Goal: Transaction & Acquisition: Subscribe to service/newsletter

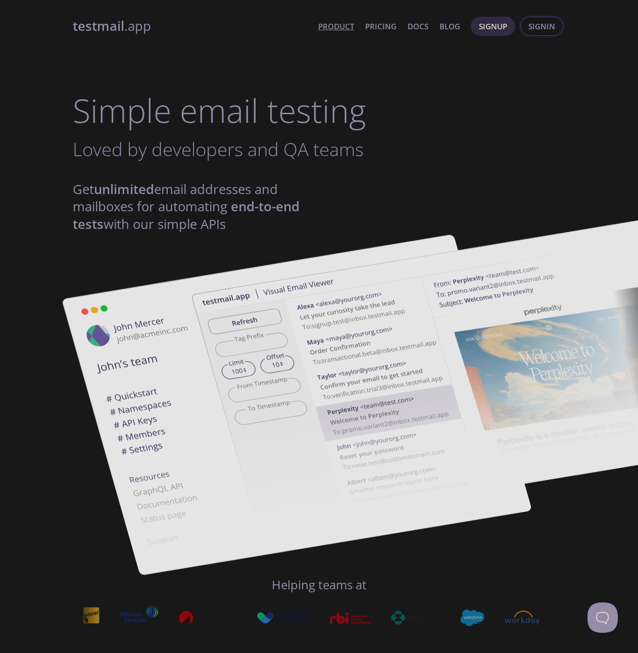
click at [538, 28] on span "Signin" at bounding box center [541, 26] width 27 height 13
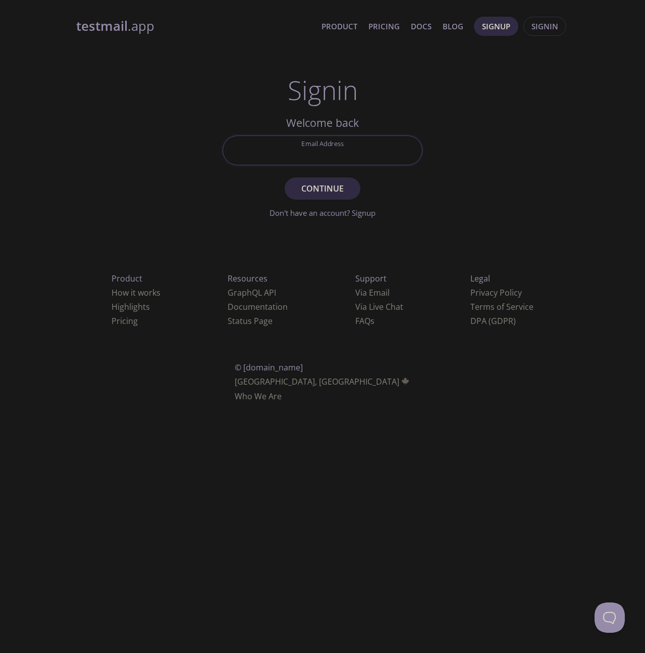
click at [285, 149] on input "Email Address" at bounding box center [322, 150] width 199 height 29
click at [543, 29] on span "Signin" at bounding box center [545, 26] width 27 height 13
click at [542, 28] on span "Signin" at bounding box center [545, 26] width 27 height 13
click at [340, 152] on input "ekate" at bounding box center [322, 150] width 199 height 29
type input "[PERSON_NAME][EMAIL_ADDRESS][DOMAIN_NAME]"
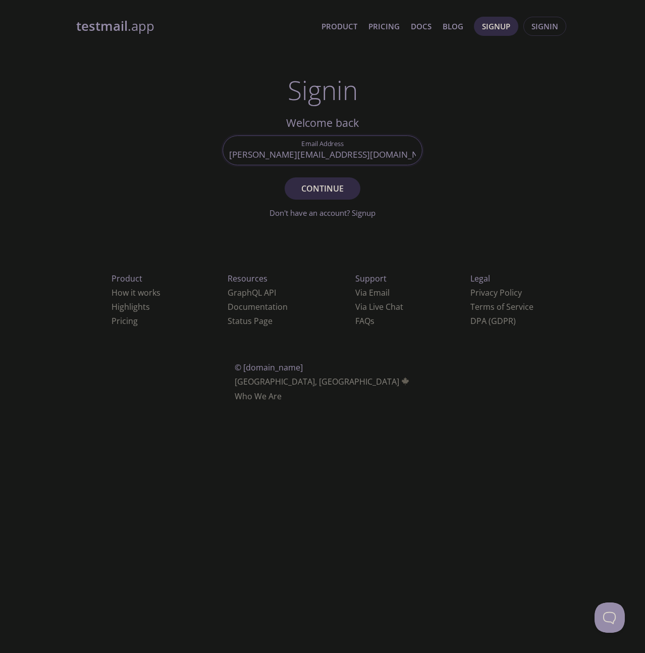
click at [285, 177] on button "Continue" at bounding box center [323, 188] width 76 height 22
click at [300, 135] on div "Signin Security Code" at bounding box center [323, 150] width 200 height 30
click at [303, 141] on input "Signin Security Code" at bounding box center [322, 150] width 199 height 29
paste input "LBMP29C"
type input "LBMP29C"
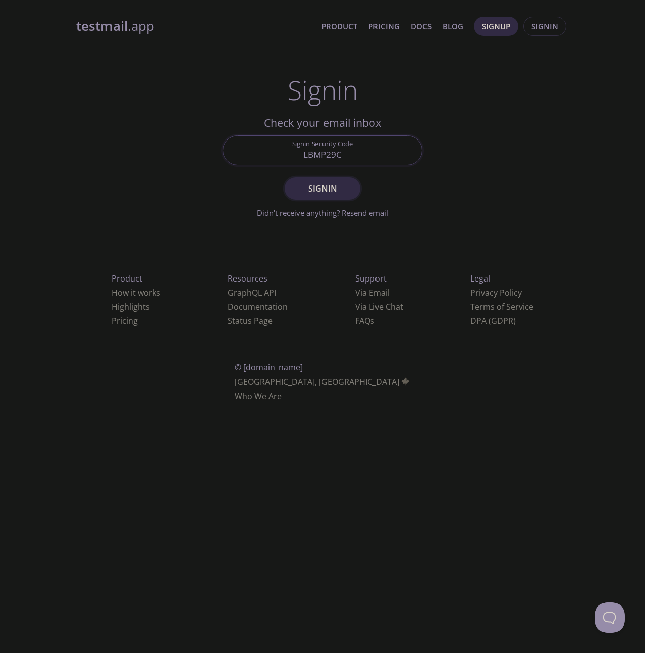
click at [335, 187] on span "Signin" at bounding box center [323, 188] width 54 height 14
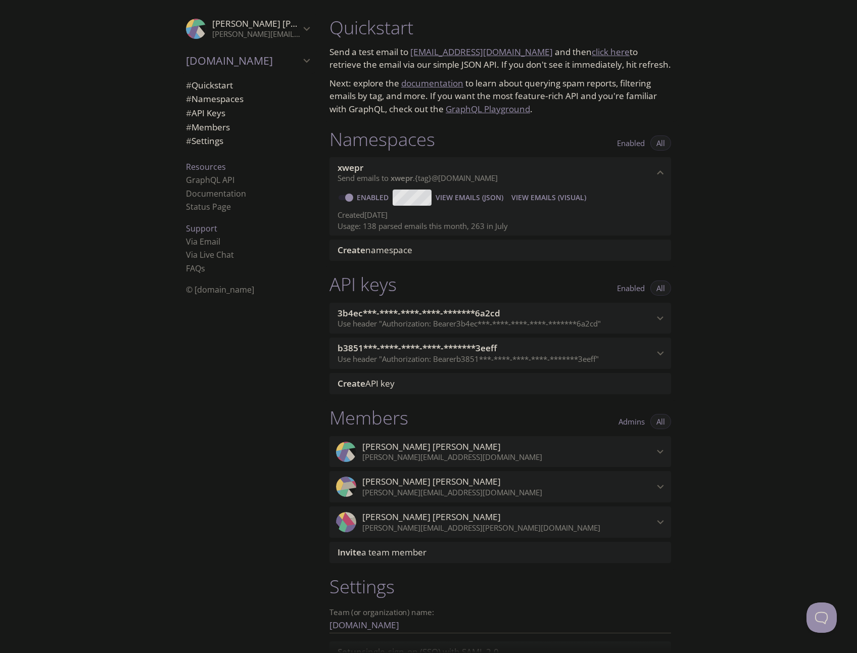
drag, startPoint x: 517, startPoint y: 229, endPoint x: 345, endPoint y: 223, distance: 171.8
click at [348, 227] on p "Usage: 138 parsed emails this month, 263 in July" at bounding box center [499, 226] width 325 height 11
drag, startPoint x: 337, startPoint y: 224, endPoint x: 496, endPoint y: 224, distance: 159.6
click at [496, 224] on p "Usage: 138 parsed emails this month, 263 in July" at bounding box center [499, 226] width 325 height 11
drag, startPoint x: 509, startPoint y: 224, endPoint x: 425, endPoint y: 226, distance: 83.9
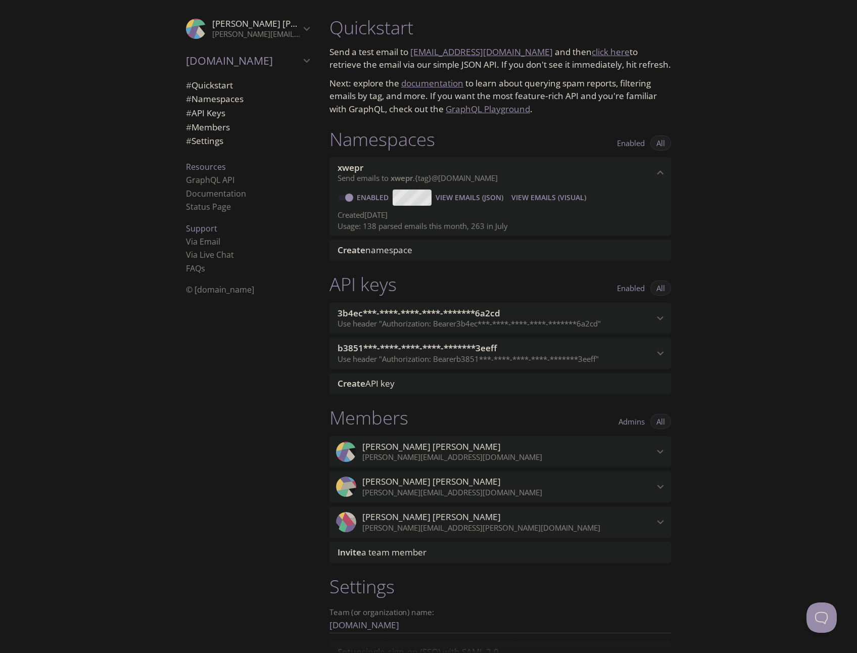
click at [425, 226] on p "Usage: 138 parsed emails this month, 263 in July" at bounding box center [499, 226] width 325 height 11
click at [525, 226] on p "Usage: 138 parsed emails this month, 263 in July" at bounding box center [499, 226] width 325 height 11
click at [503, 248] on span "Create namespace" at bounding box center [501, 249] width 329 height 11
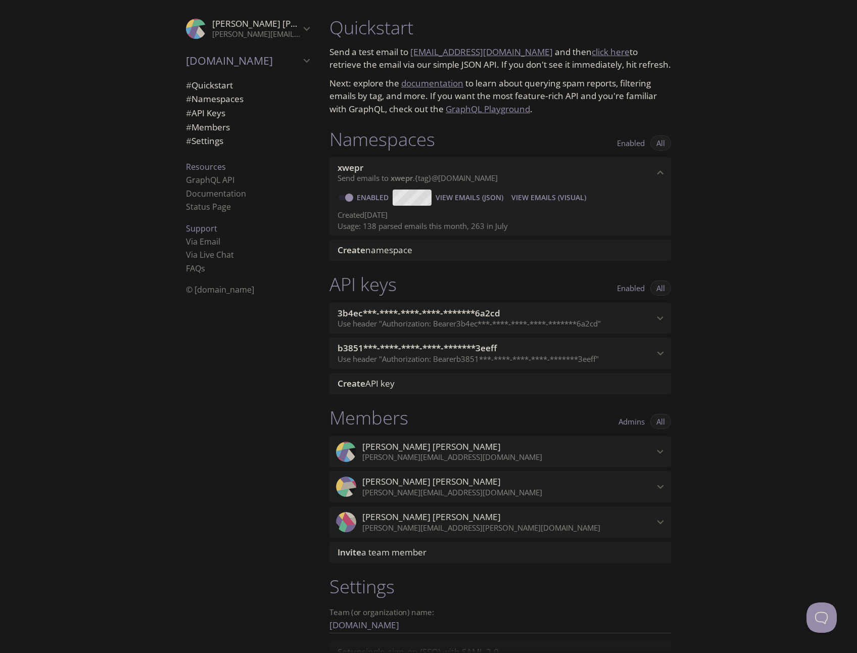
drag, startPoint x: 511, startPoint y: 226, endPoint x: 424, endPoint y: 226, distance: 86.9
click at [424, 226] on p "Usage: 138 parsed emails this month, 263 in July" at bounding box center [499, 226] width 325 height 11
click at [637, 226] on div "Quickstart Send a test email to [EMAIL_ADDRESS][DOMAIN_NAME] and then click her…" at bounding box center [588, 326] width 535 height 653
click at [300, 61] on icon "GIG.tech" at bounding box center [306, 60] width 13 height 13
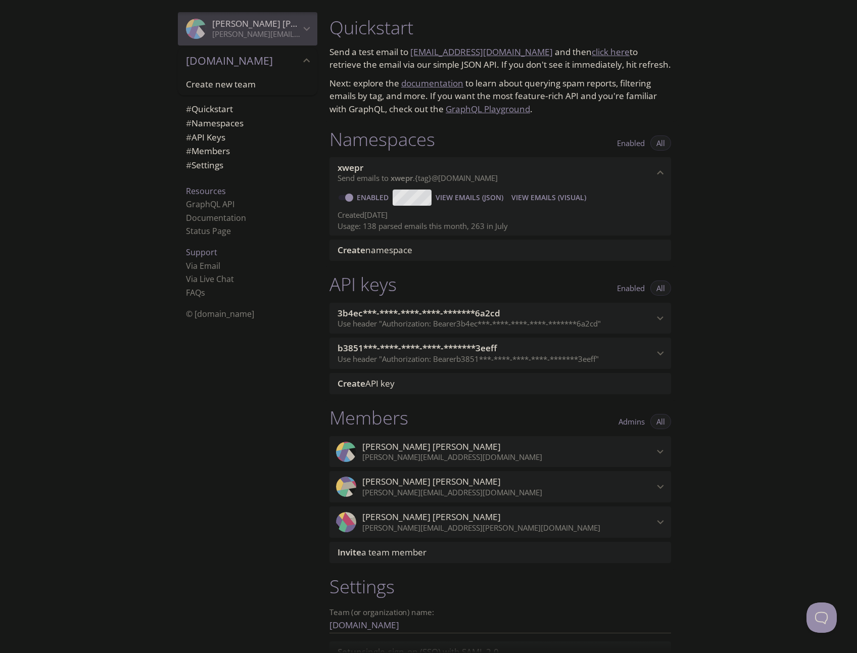
click at [303, 30] on icon "Ekaterina Evdokimova" at bounding box center [306, 28] width 13 height 13
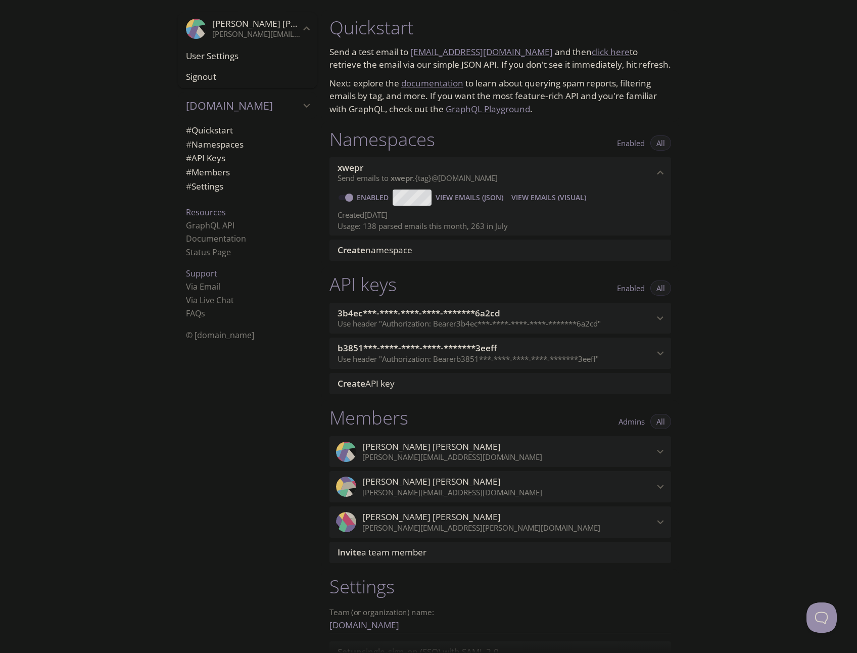
click at [205, 251] on link "Status Page" at bounding box center [208, 251] width 45 height 11
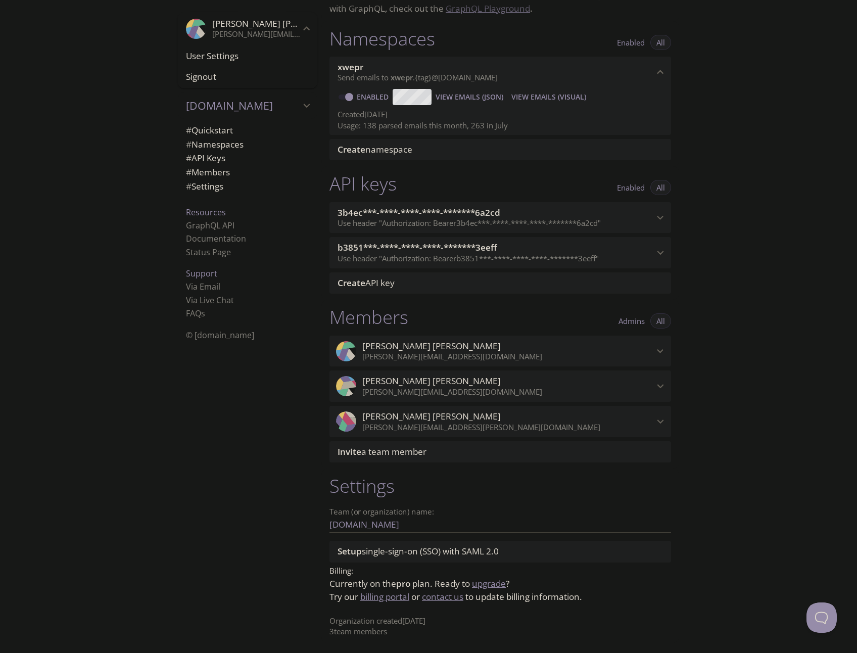
click at [397, 596] on link "billing portal" at bounding box center [384, 596] width 49 height 12
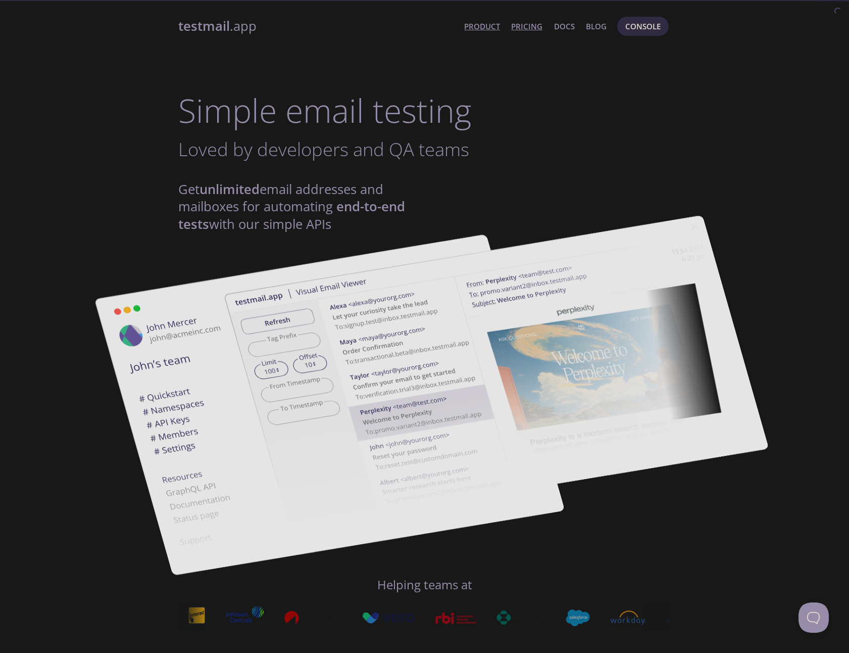
click at [527, 30] on link "Pricing" at bounding box center [526, 26] width 31 height 13
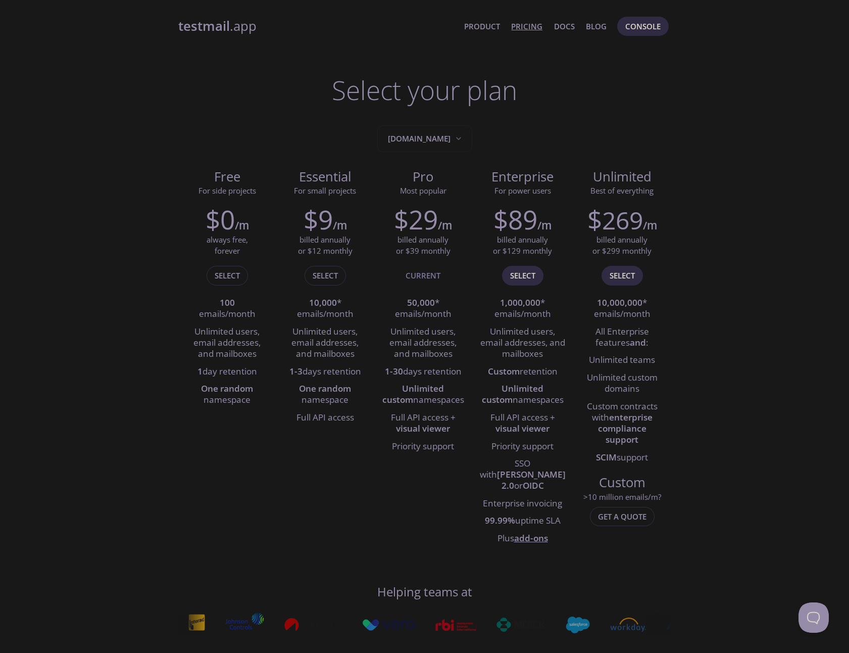
click at [313, 175] on span "Essential" at bounding box center [325, 176] width 82 height 17
copy span "Essential"
